Goal: Find contact information: Find contact information

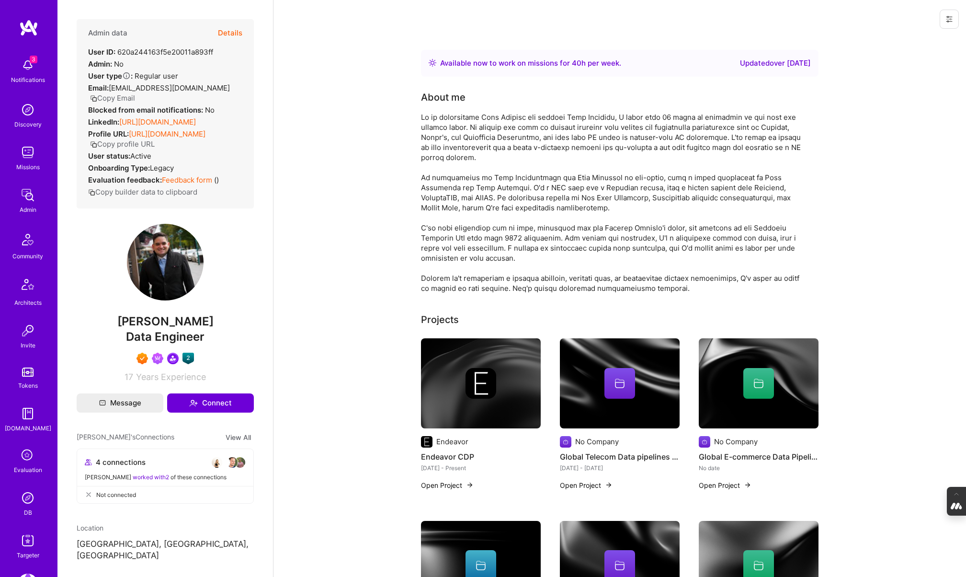
drag, startPoint x: 0, startPoint y: 0, endPoint x: 27, endPoint y: 463, distance: 463.4
click at [27, 463] on icon at bounding box center [28, 455] width 18 height 18
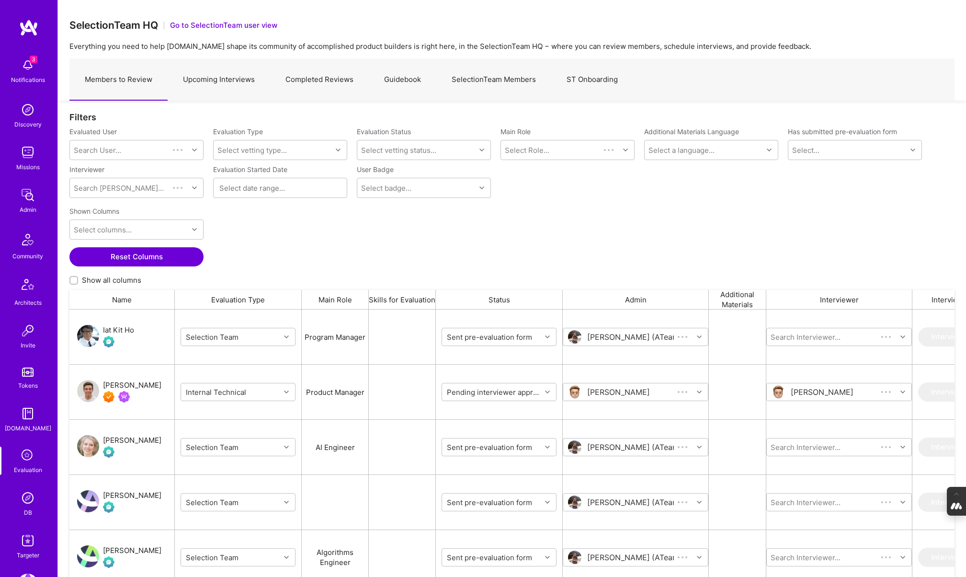
scroll to position [476, 885]
click at [226, 78] on link "Upcoming Interviews" at bounding box center [219, 80] width 102 height 42
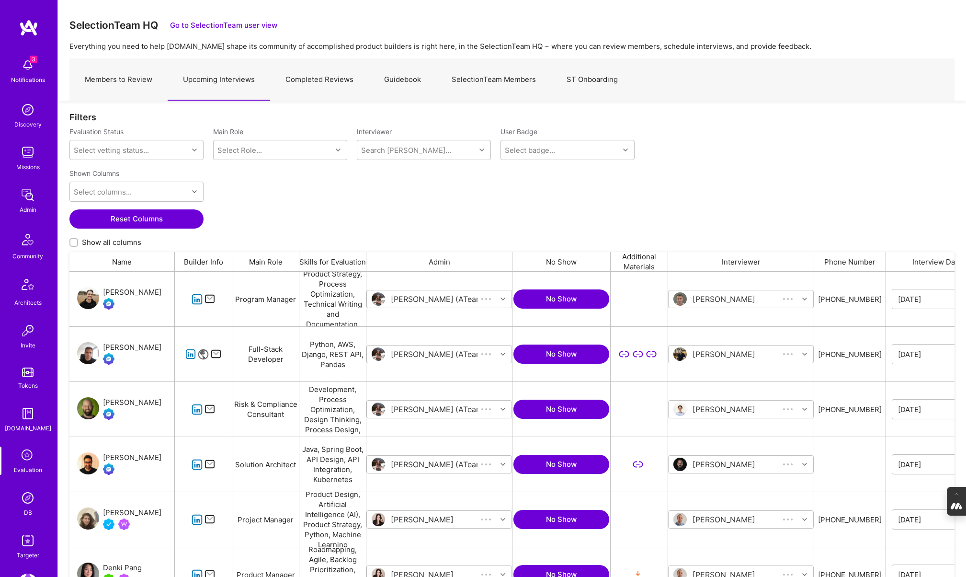
scroll to position [476, 885]
click at [120, 401] on div "[PERSON_NAME]" at bounding box center [132, 402] width 58 height 11
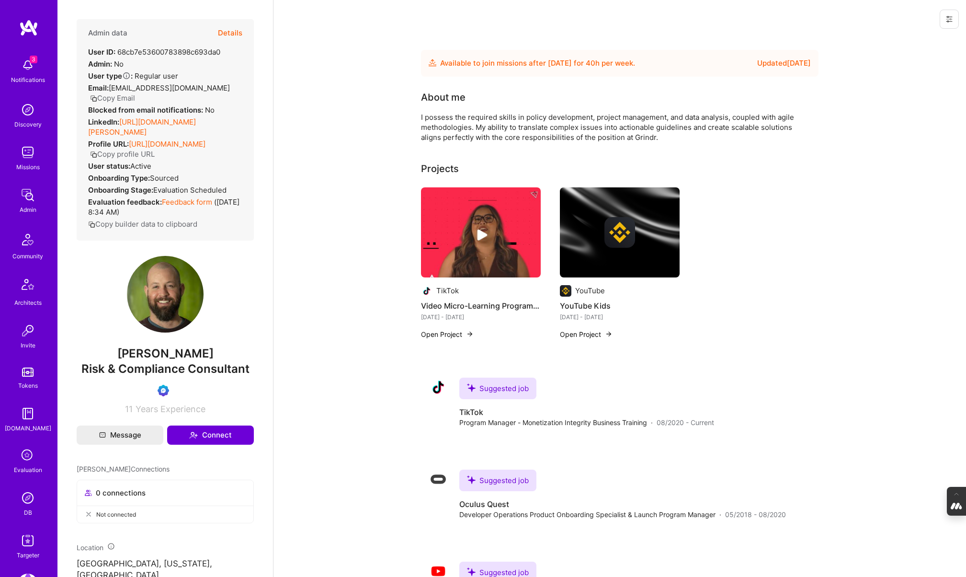
click at [117, 99] on button "Copy Email" at bounding box center [112, 98] width 45 height 10
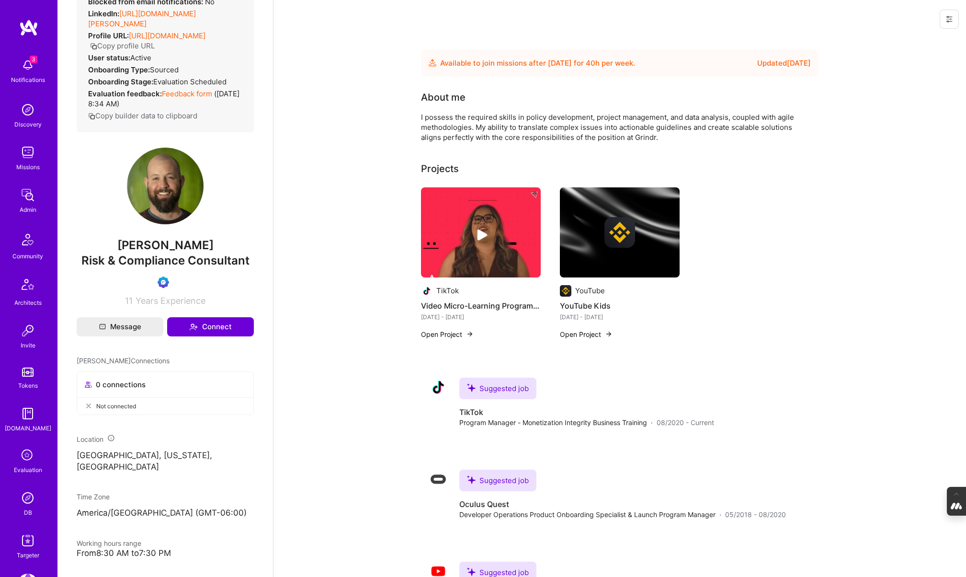
scroll to position [112, 0]
